Goal: Communication & Community: Answer question/provide support

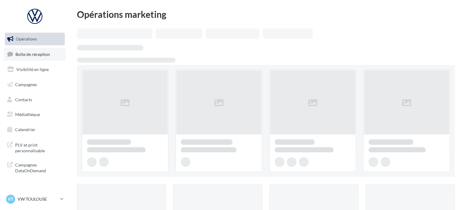
click at [52, 55] on link "Boîte de réception" at bounding box center [35, 54] width 62 height 13
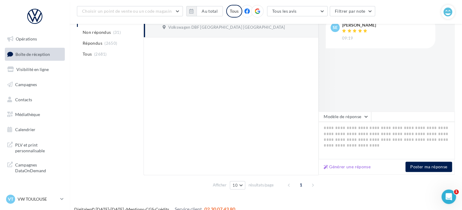
scroll to position [105, 0]
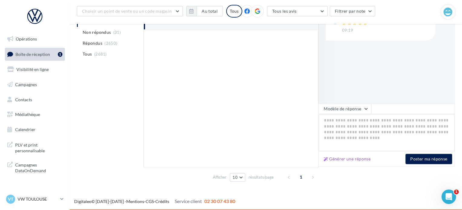
click at [345, 133] on textarea at bounding box center [386, 133] width 136 height 38
click at [352, 156] on button "Générer une réponse" at bounding box center [347, 158] width 52 height 7
type textarea "**********"
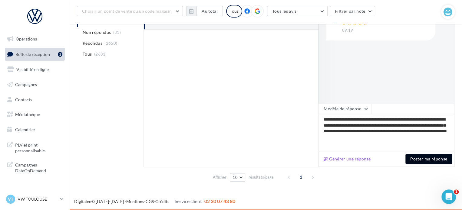
click at [416, 159] on button "Poster ma réponse" at bounding box center [428, 159] width 47 height 10
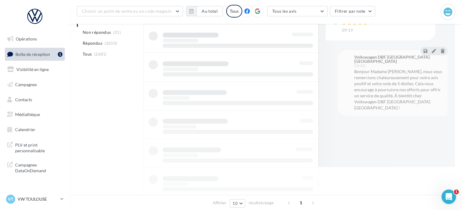
scroll to position [47, 0]
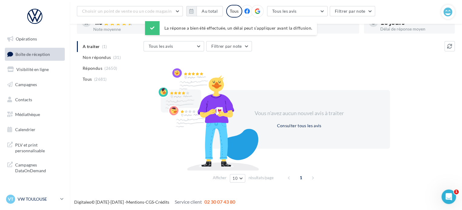
click at [54, 197] on p "VW TOULOUSE" at bounding box center [38, 199] width 40 height 6
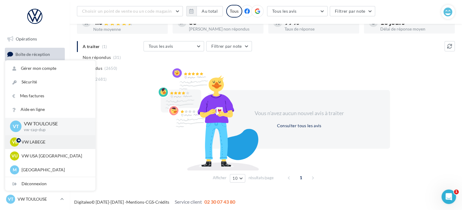
click at [56, 139] on p "VW LABEGE" at bounding box center [54, 142] width 67 height 6
